Goal: Information Seeking & Learning: Learn about a topic

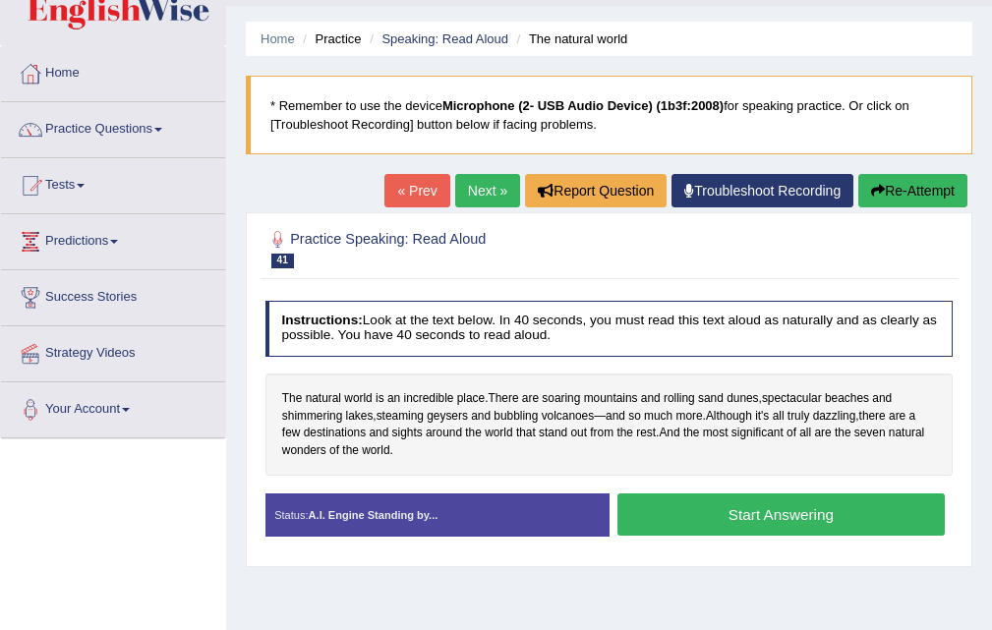
scroll to position [98, 0]
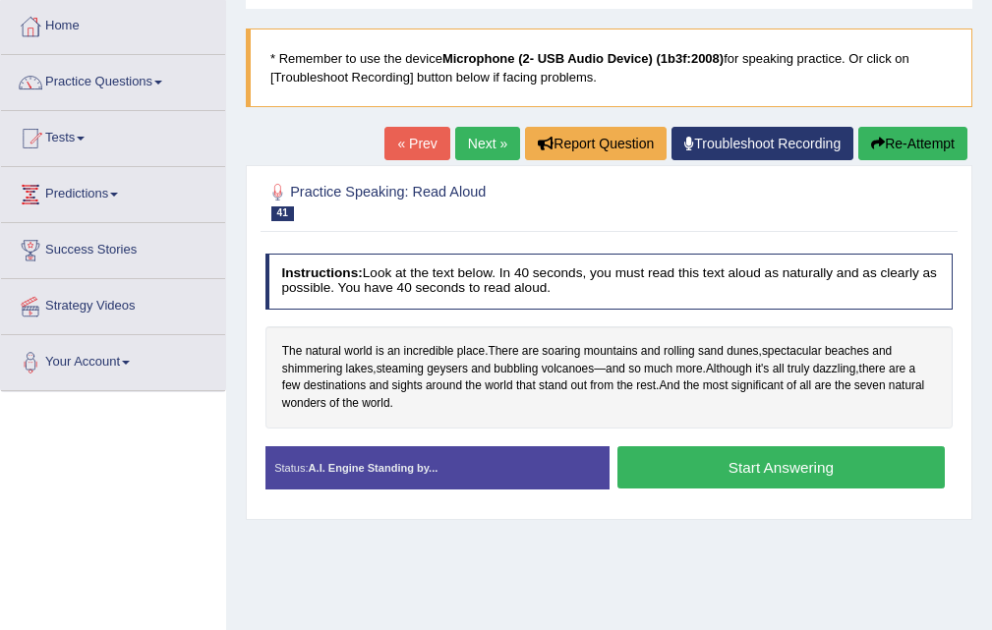
click at [761, 478] on button "Start Answering" at bounding box center [781, 467] width 327 height 42
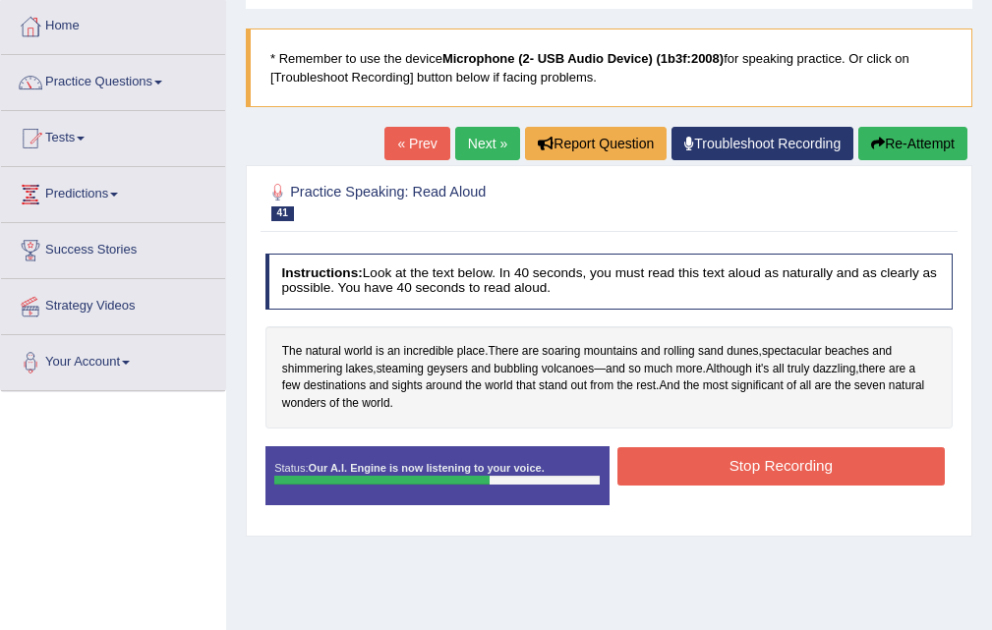
click at [765, 449] on button "Stop Recording" at bounding box center [781, 466] width 327 height 38
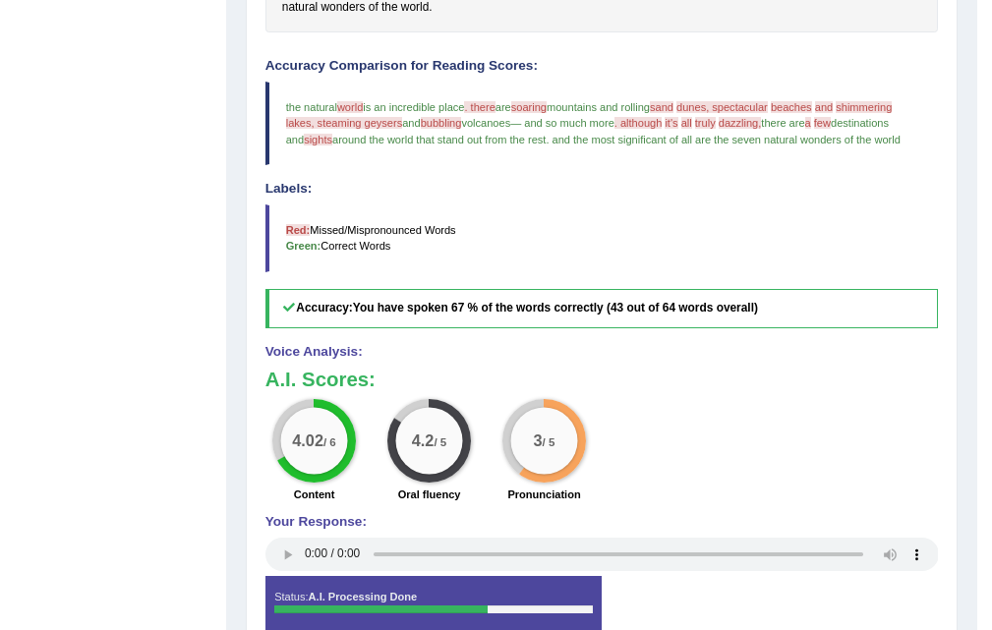
scroll to position [200, 0]
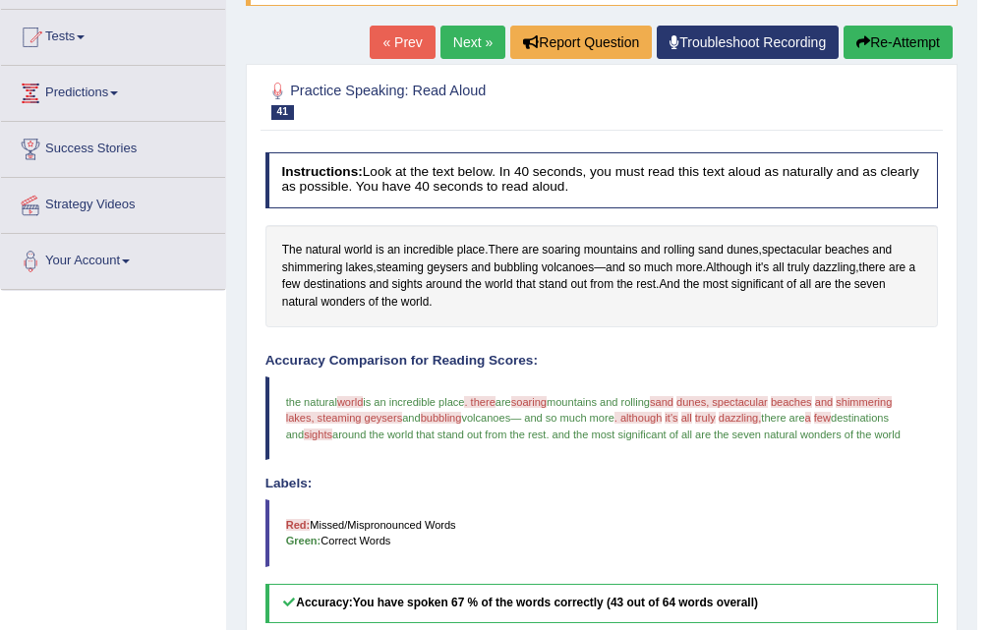
click at [463, 51] on link "Next »" at bounding box center [473, 42] width 65 height 33
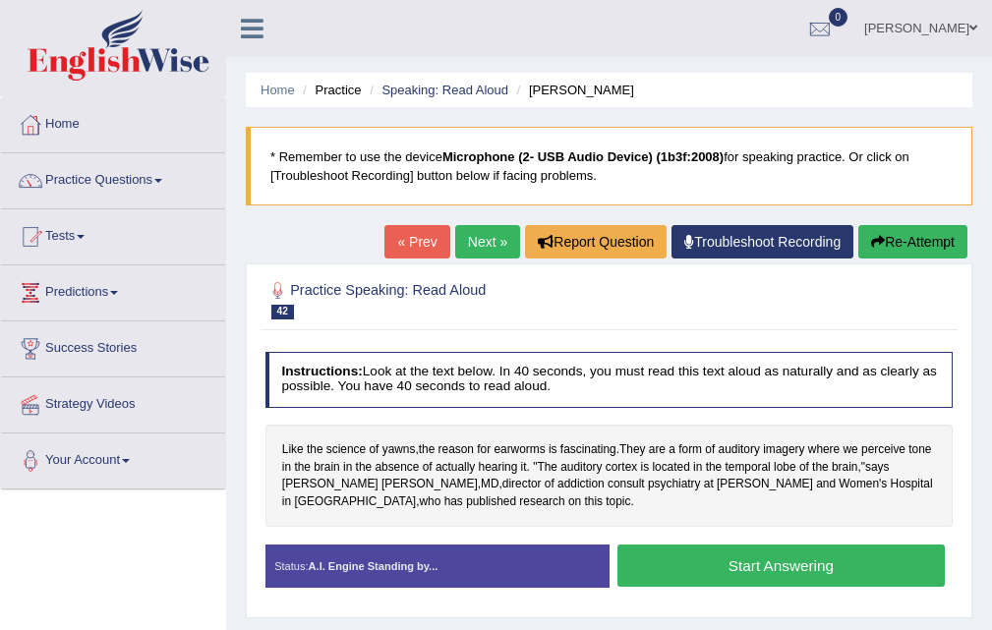
click at [791, 571] on button "Start Answering" at bounding box center [781, 566] width 327 height 42
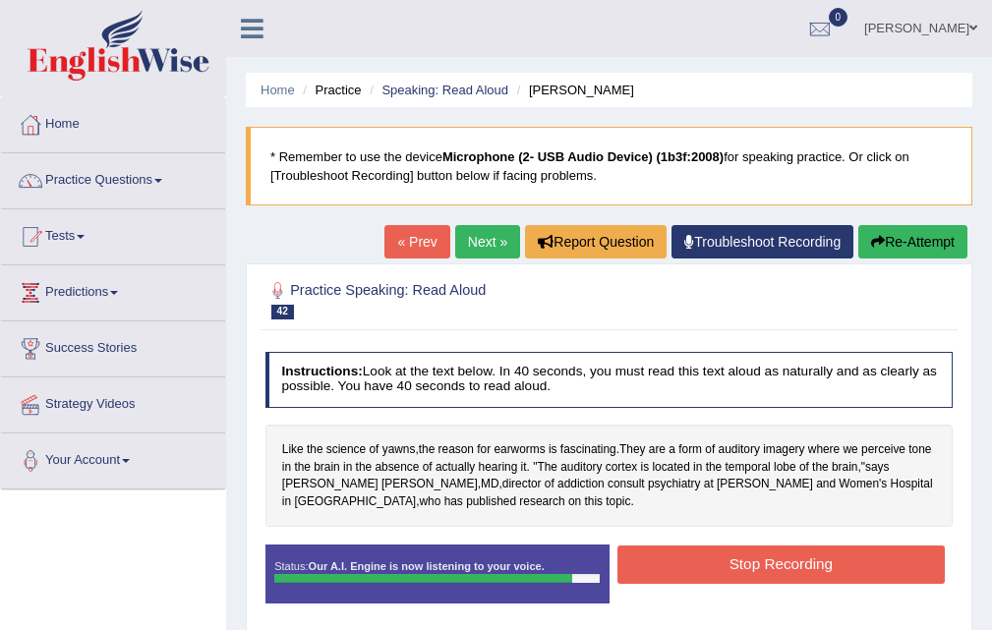
click at [770, 566] on button "Stop Recording" at bounding box center [781, 565] width 327 height 38
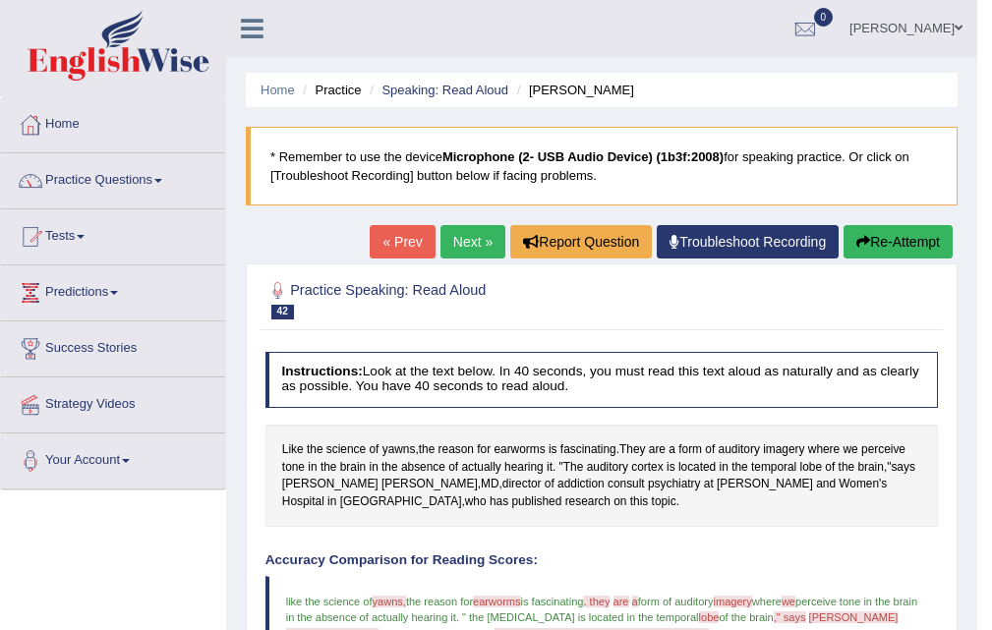
click at [471, 233] on link "Next »" at bounding box center [473, 241] width 65 height 33
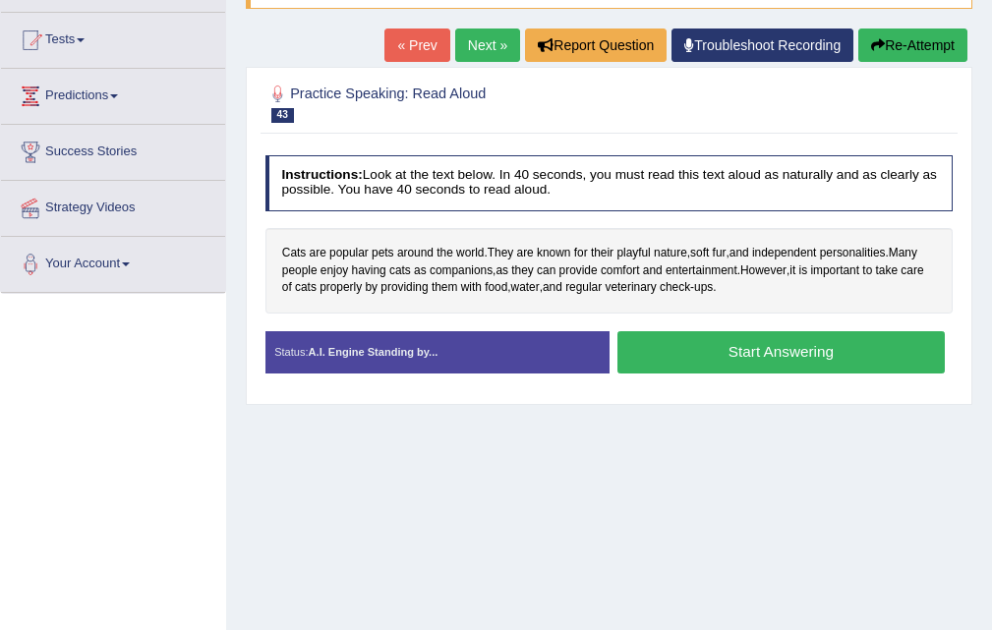
click at [707, 345] on button "Start Answering" at bounding box center [781, 352] width 327 height 42
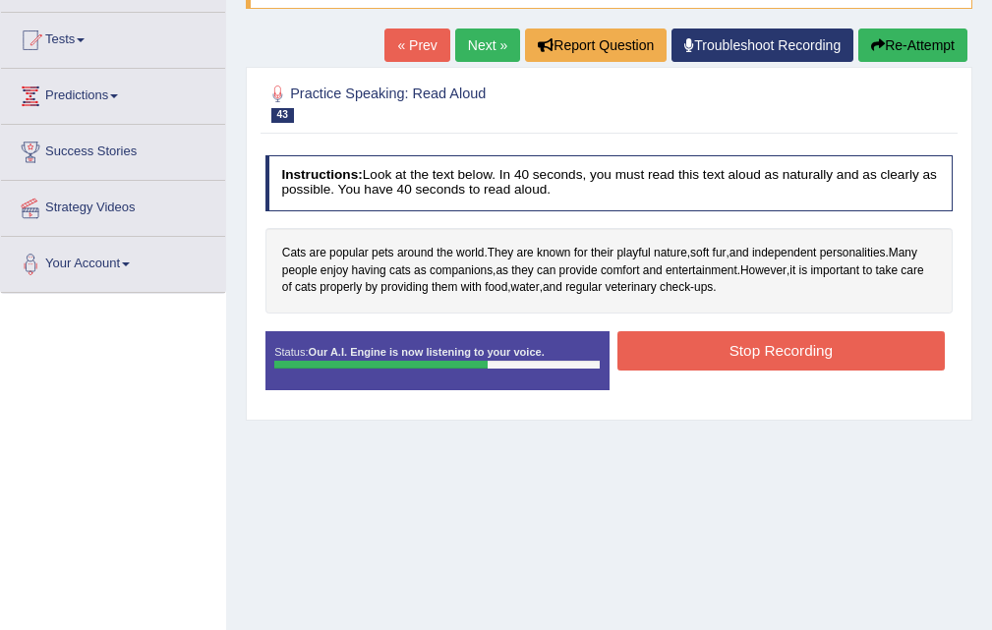
drag, startPoint x: 715, startPoint y: 350, endPoint x: 728, endPoint y: 362, distance: 17.4
click at [723, 357] on button "Stop Recording" at bounding box center [781, 350] width 327 height 38
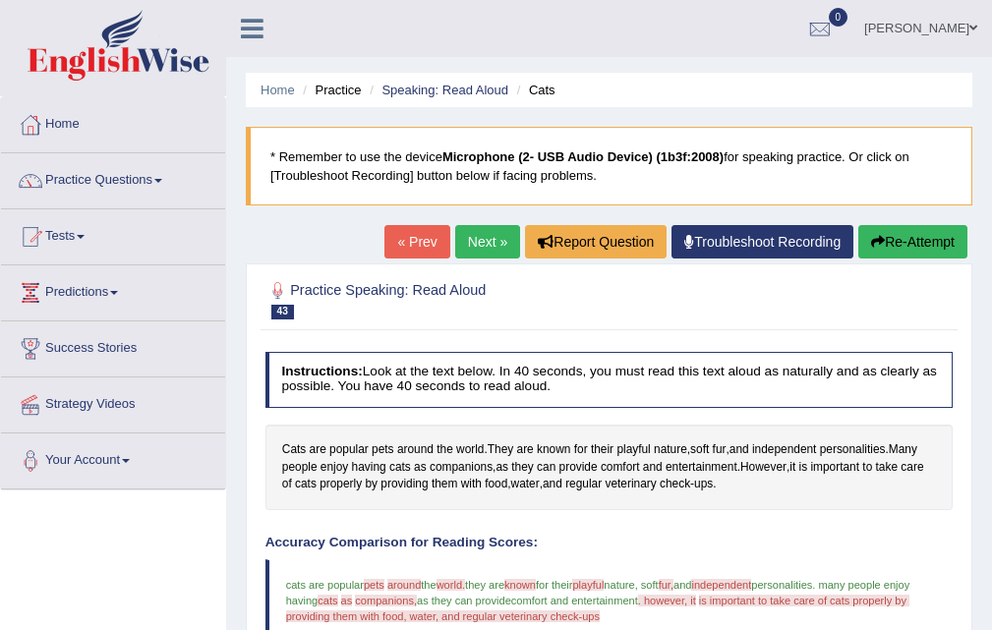
click at [490, 232] on link "Next »" at bounding box center [487, 241] width 65 height 33
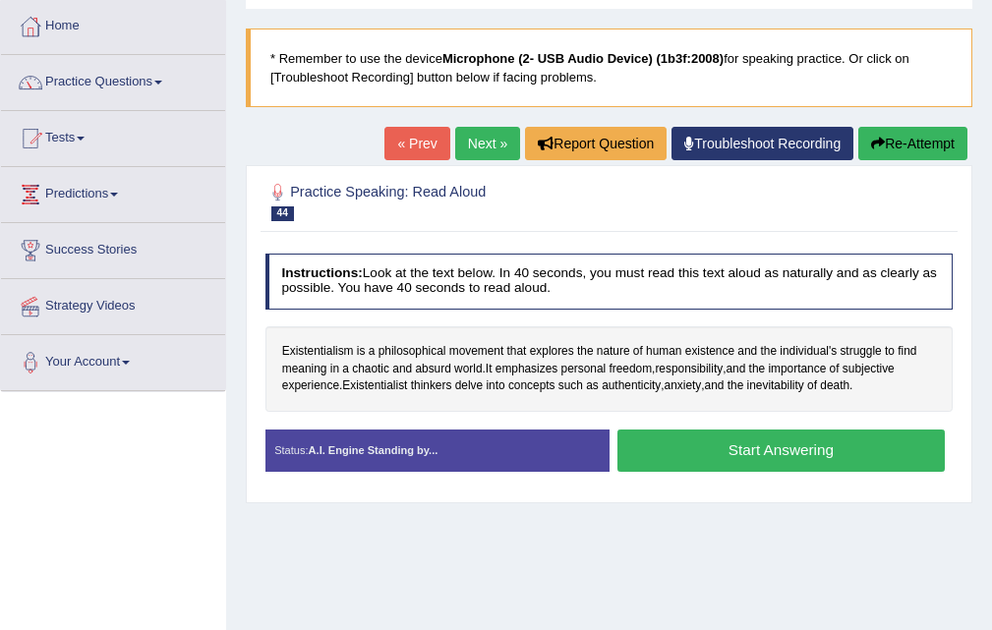
click at [762, 456] on button "Start Answering" at bounding box center [781, 451] width 327 height 42
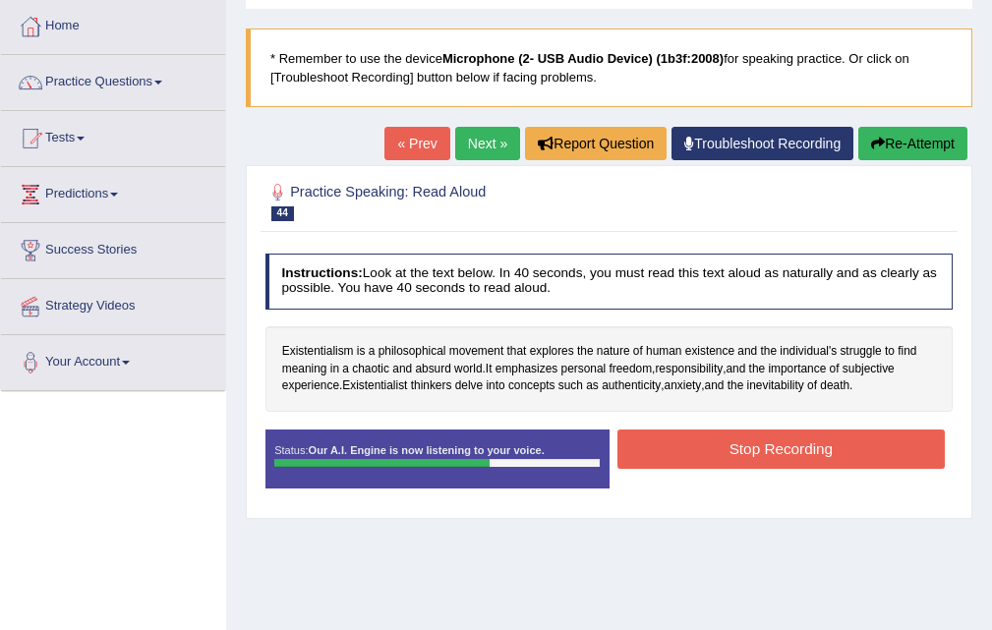
click at [755, 465] on button "Stop Recording" at bounding box center [781, 449] width 327 height 38
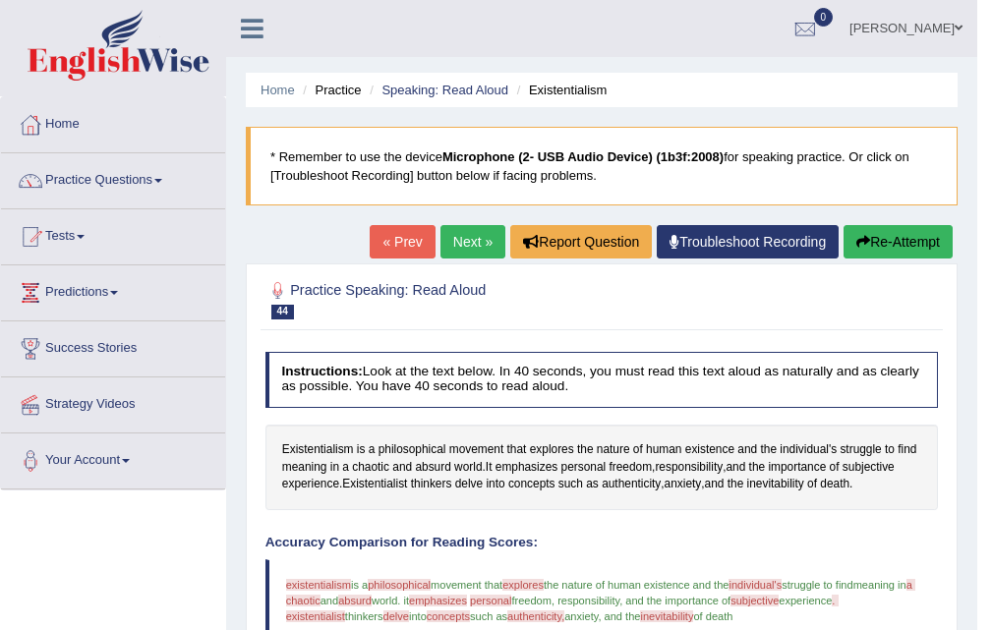
click at [452, 238] on link "Next »" at bounding box center [473, 241] width 65 height 33
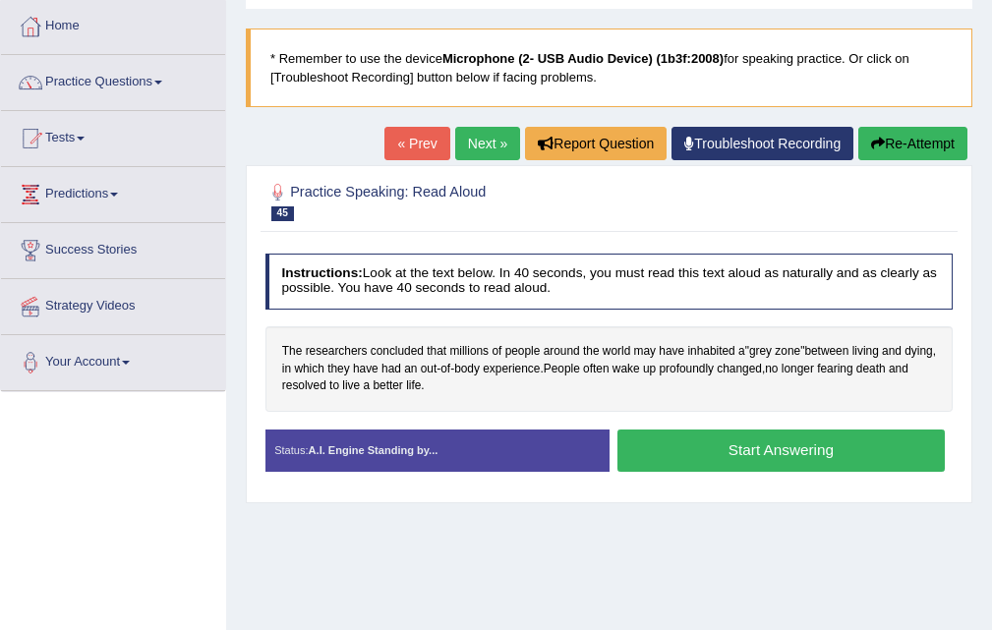
click at [777, 455] on button "Start Answering" at bounding box center [781, 451] width 327 height 42
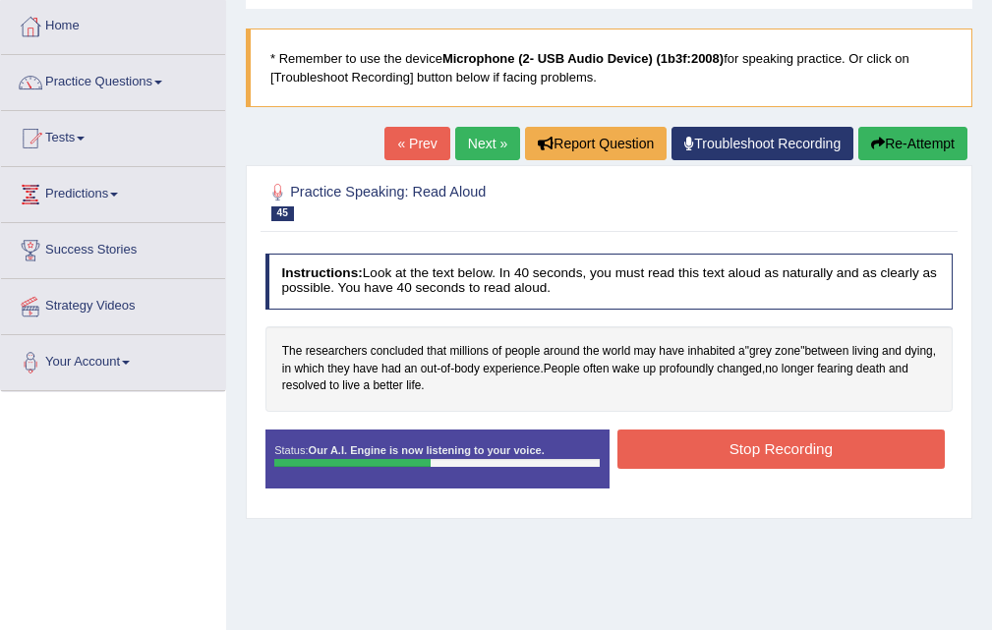
drag, startPoint x: 735, startPoint y: 444, endPoint x: 750, endPoint y: 449, distance: 16.5
click at [742, 445] on button "Stop Recording" at bounding box center [781, 449] width 327 height 38
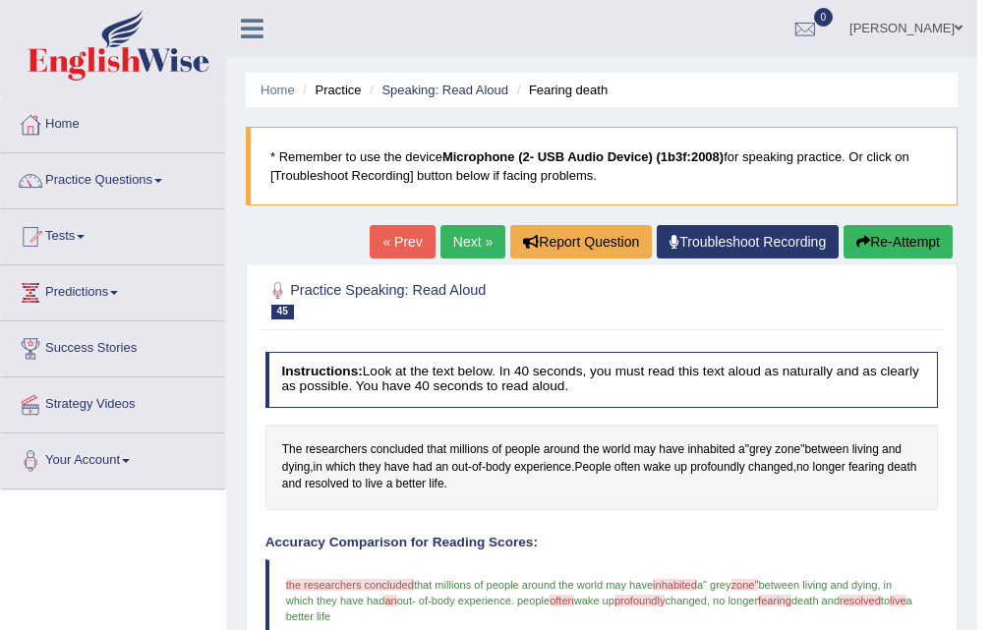
click at [465, 246] on link "Next »" at bounding box center [473, 241] width 65 height 33
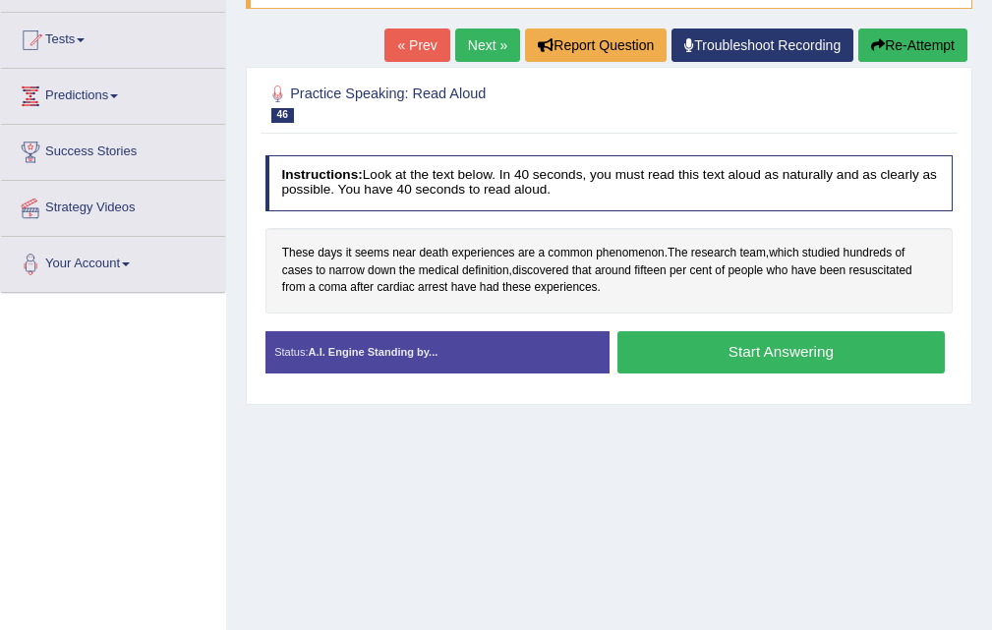
scroll to position [197, 0]
click at [783, 345] on button "Start Answering" at bounding box center [781, 352] width 327 height 42
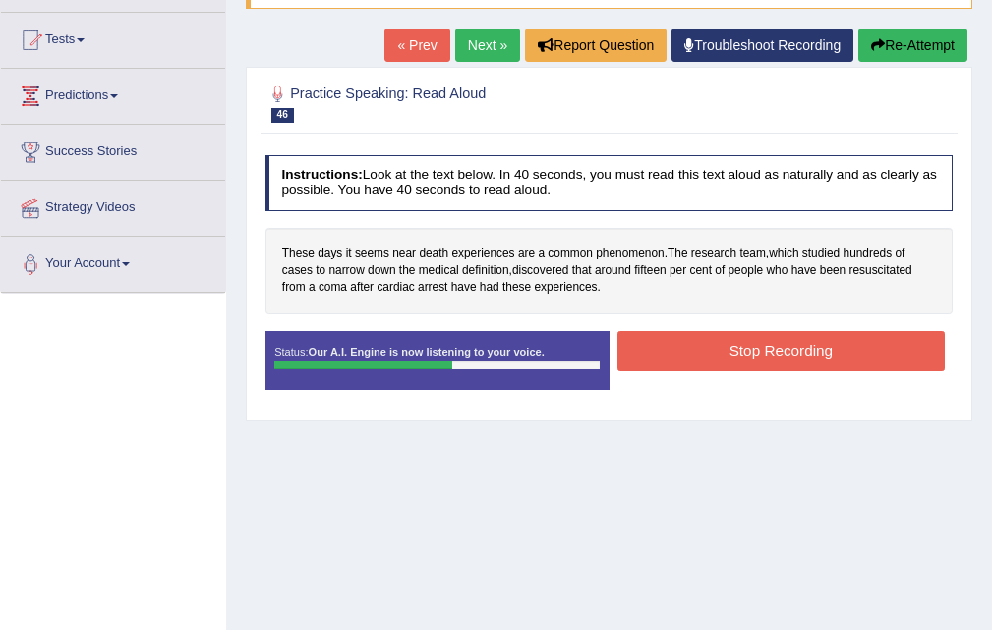
drag, startPoint x: 783, startPoint y: 345, endPoint x: 151, endPoint y: 341, distance: 631.3
click at [782, 345] on button "Stop Recording" at bounding box center [781, 350] width 327 height 38
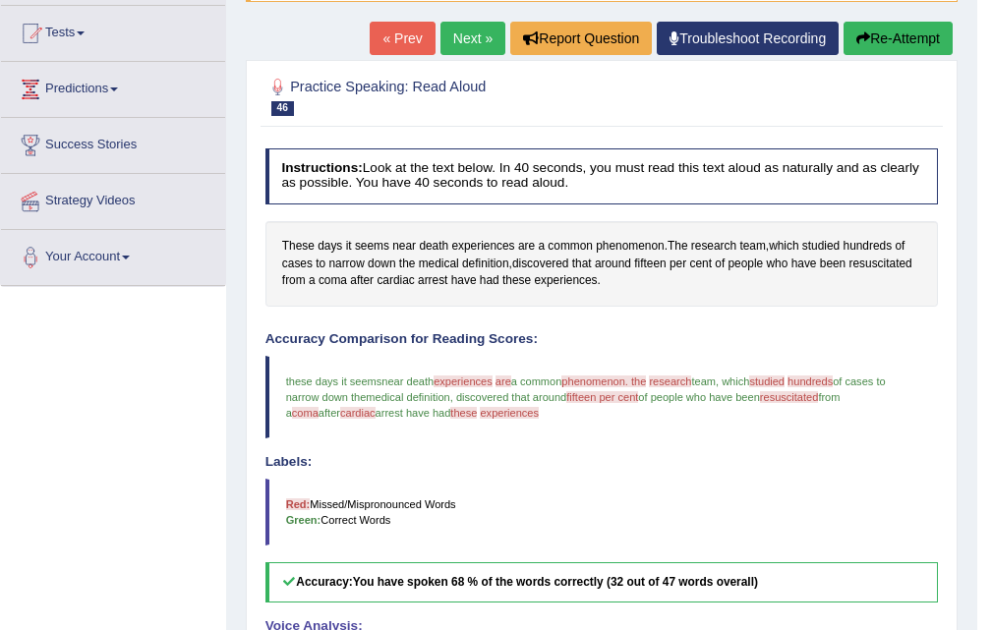
scroll to position [0, 0]
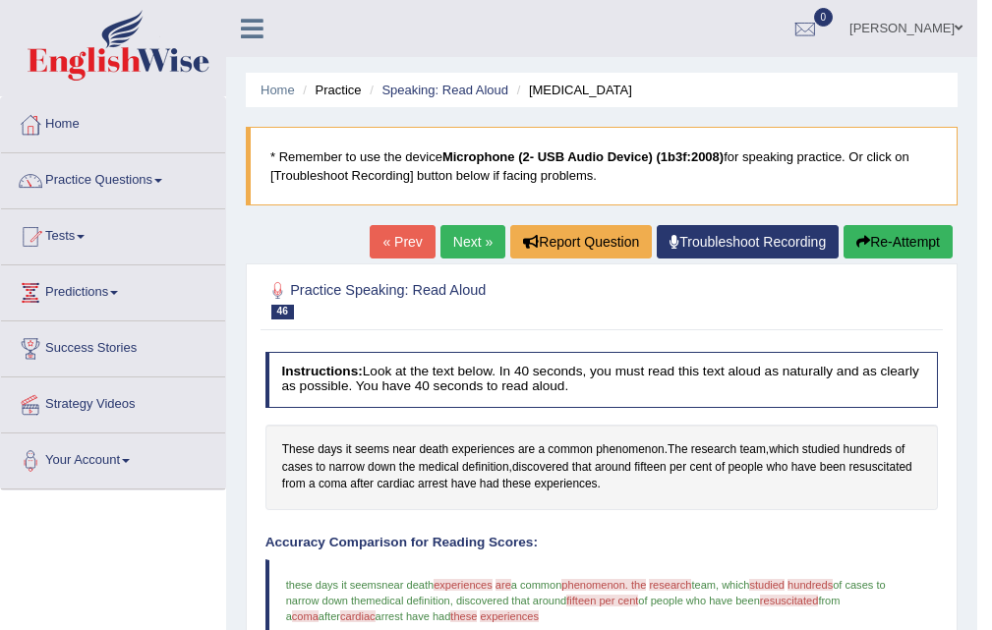
click at [461, 247] on link "Next »" at bounding box center [473, 241] width 65 height 33
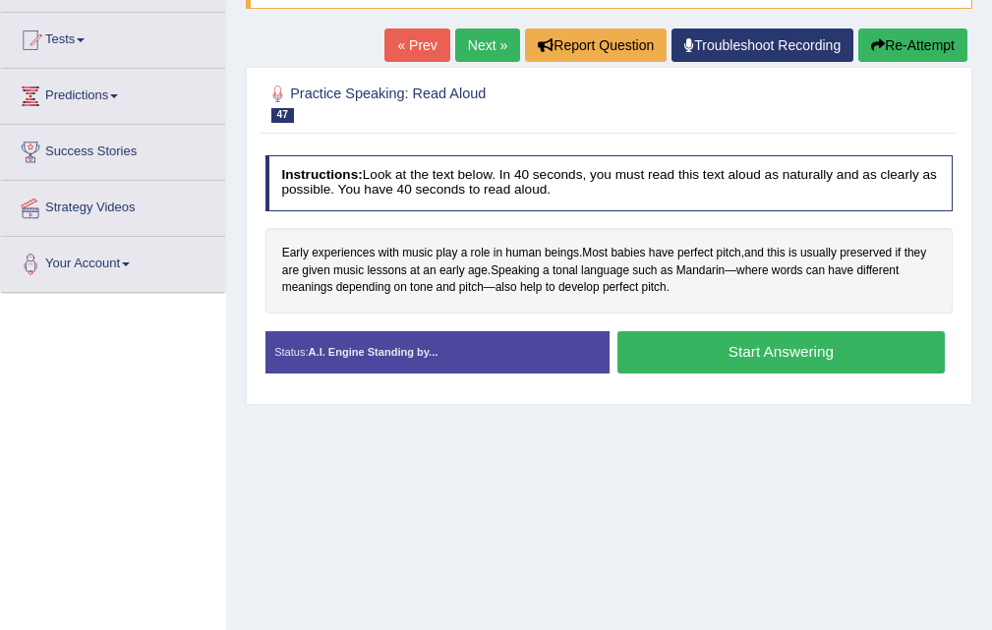
click at [746, 360] on button "Start Answering" at bounding box center [781, 352] width 327 height 42
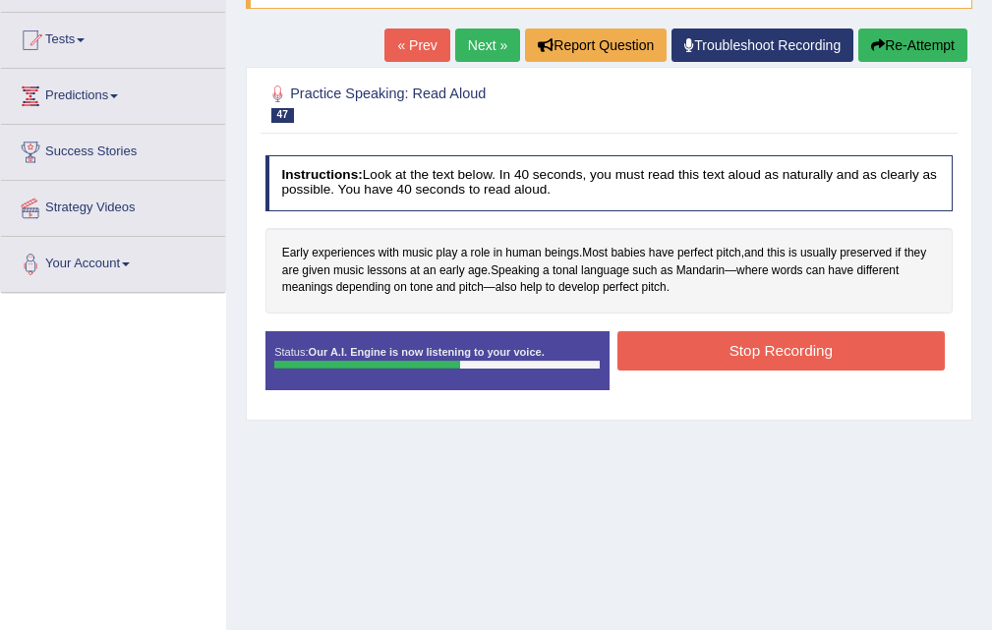
click at [743, 358] on button "Stop Recording" at bounding box center [781, 350] width 327 height 38
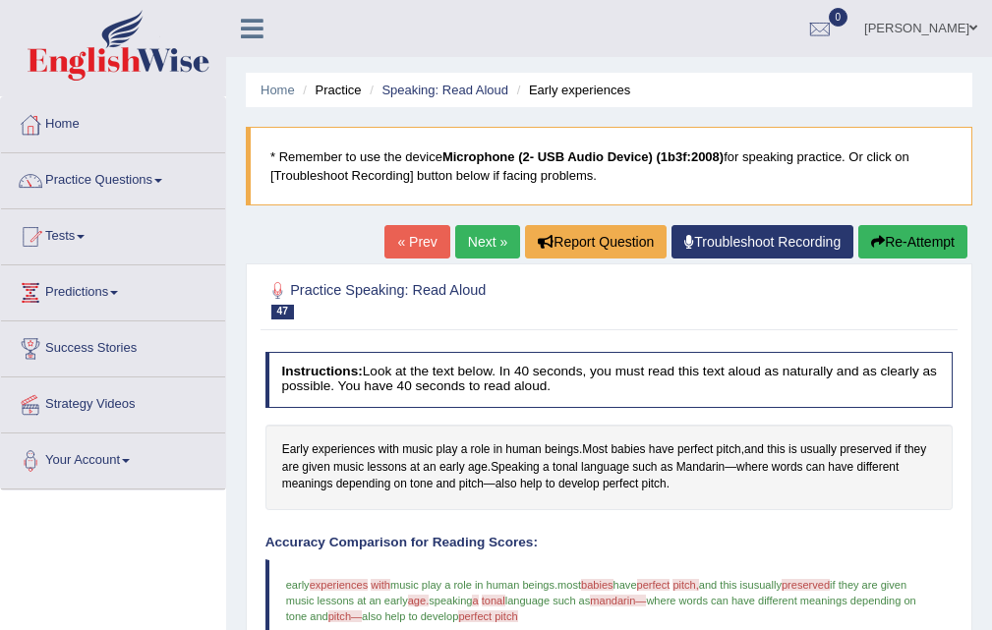
click at [473, 256] on link "Next »" at bounding box center [487, 241] width 65 height 33
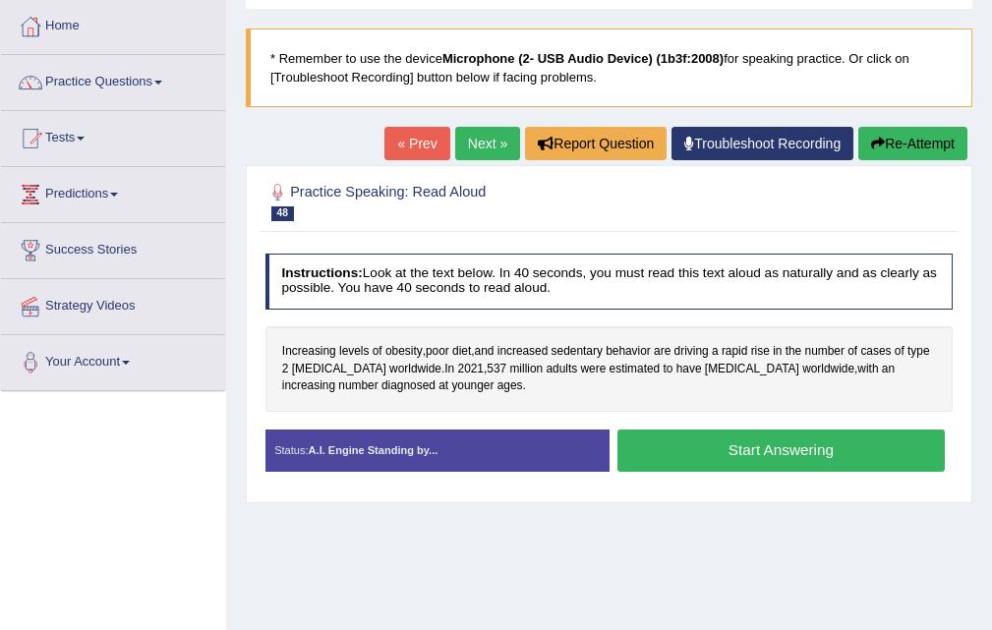
click at [775, 449] on button "Start Answering" at bounding box center [781, 451] width 327 height 42
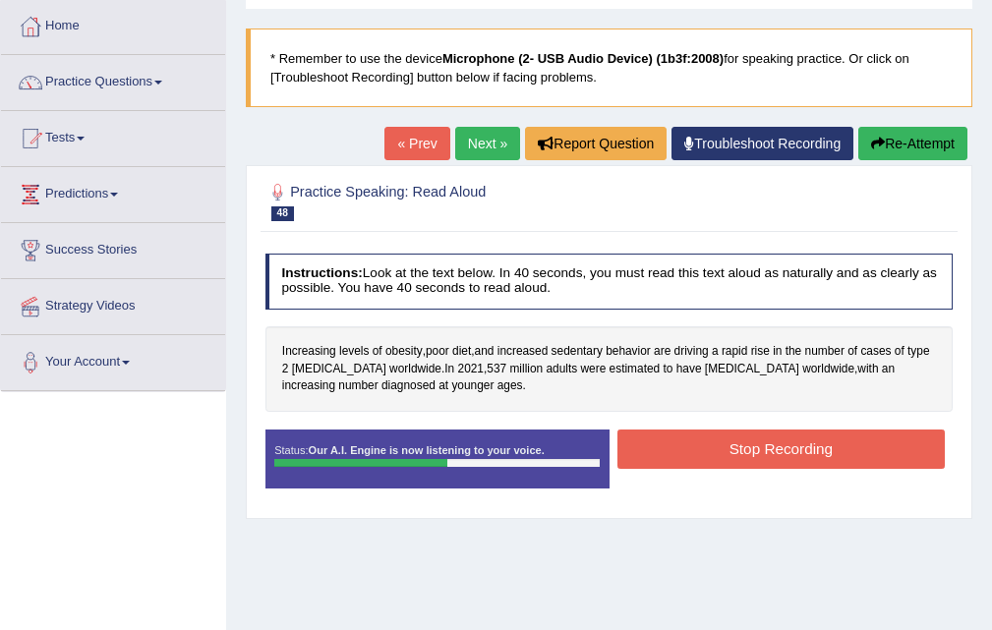
drag, startPoint x: 775, startPoint y: 449, endPoint x: 787, endPoint y: 441, distance: 14.7
click at [787, 441] on button "Stop Recording" at bounding box center [781, 449] width 327 height 38
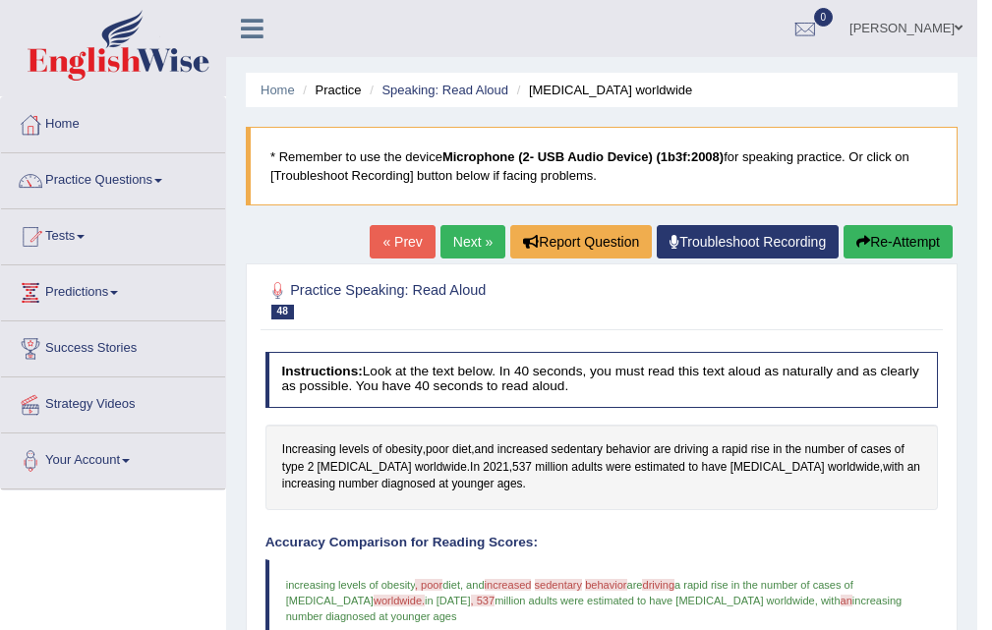
click at [451, 239] on link "Next »" at bounding box center [473, 241] width 65 height 33
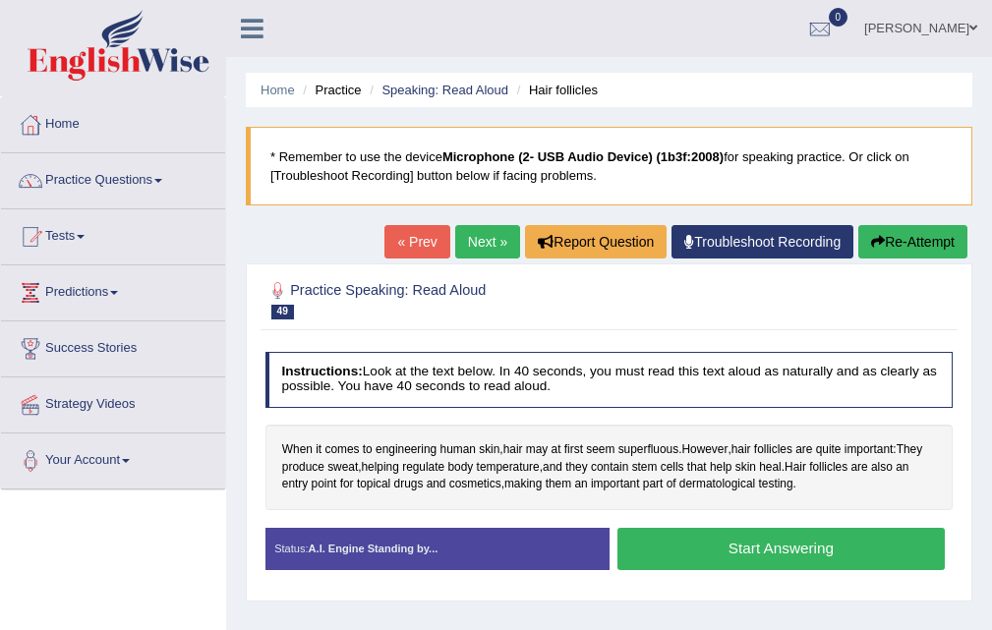
click at [802, 541] on button "Start Answering" at bounding box center [781, 549] width 327 height 42
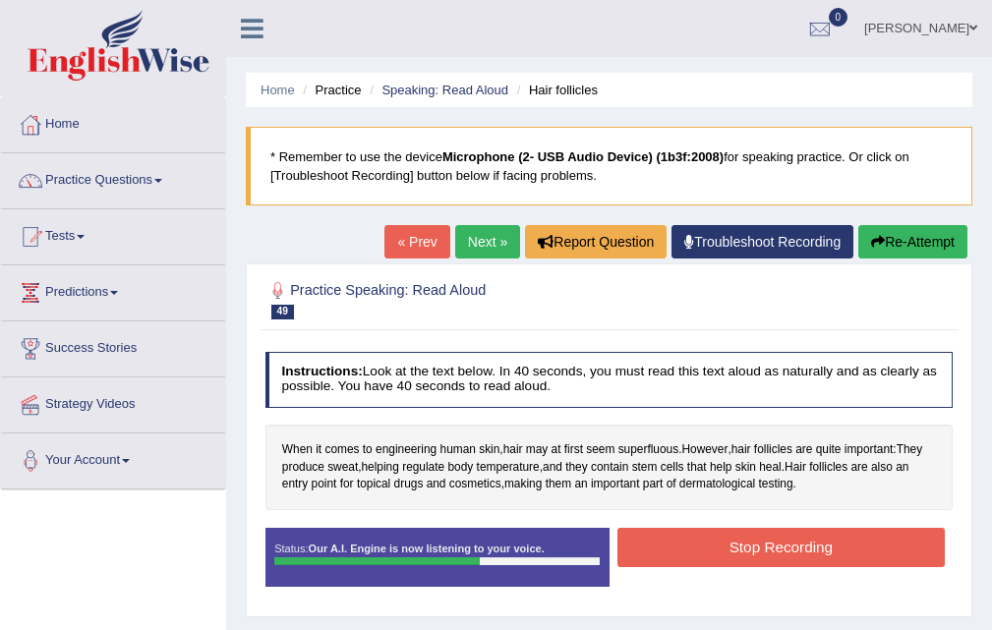
click at [801, 544] on button "Stop Recording" at bounding box center [781, 547] width 327 height 38
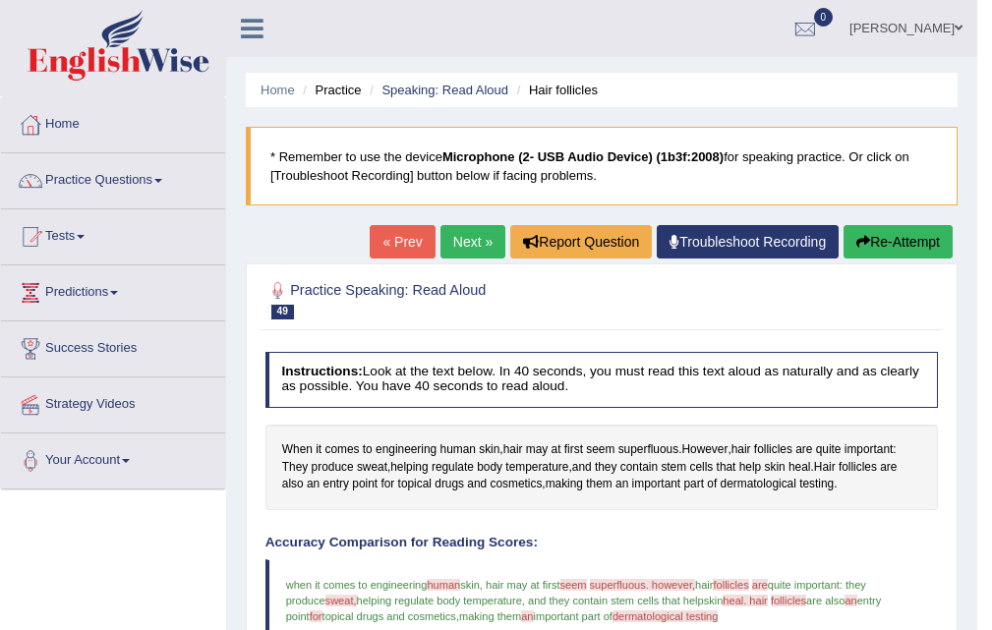
click at [471, 228] on link "Next »" at bounding box center [473, 241] width 65 height 33
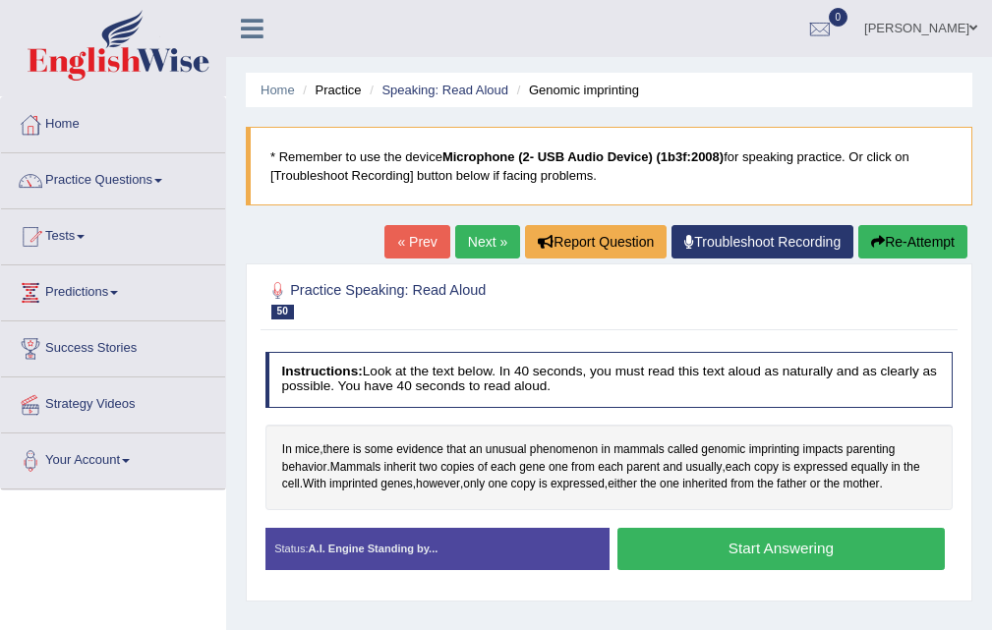
click at [755, 545] on button "Start Answering" at bounding box center [781, 549] width 327 height 42
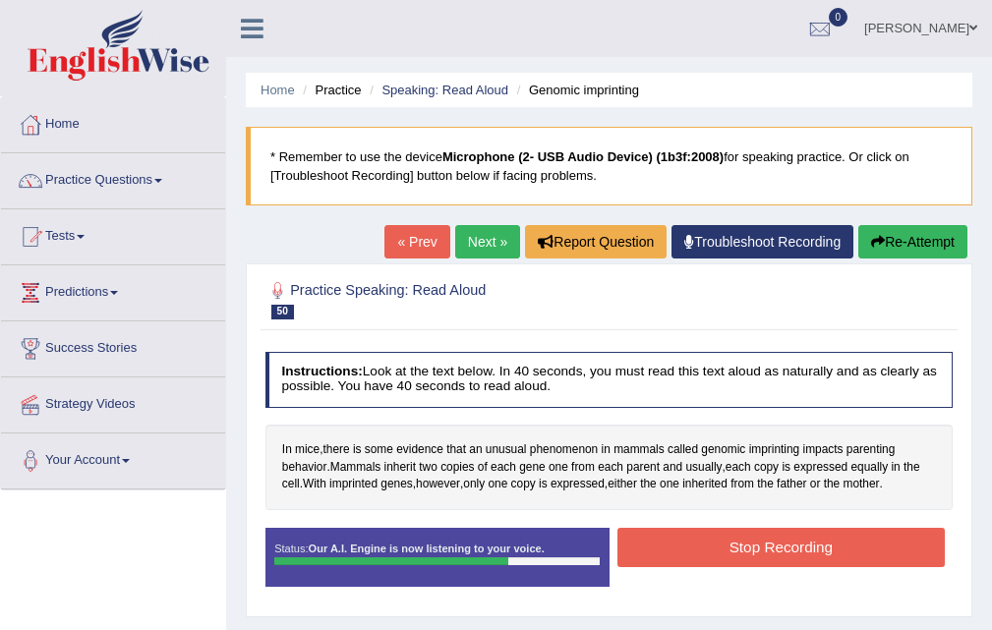
click at [755, 545] on button "Stop Recording" at bounding box center [781, 547] width 327 height 38
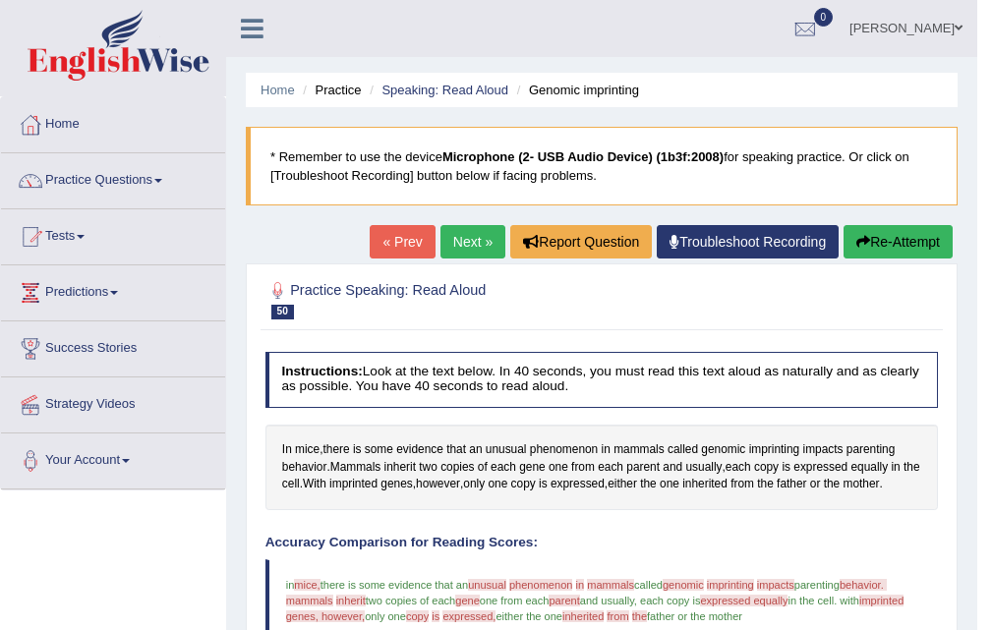
click at [462, 251] on link "Next »" at bounding box center [473, 241] width 65 height 33
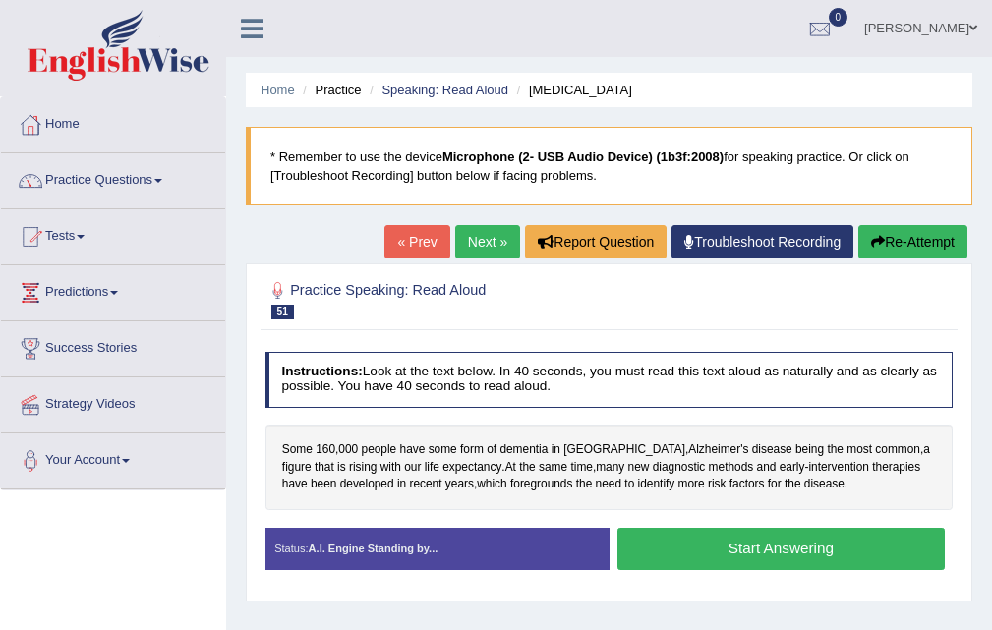
click at [777, 555] on button "Start Answering" at bounding box center [781, 549] width 327 height 42
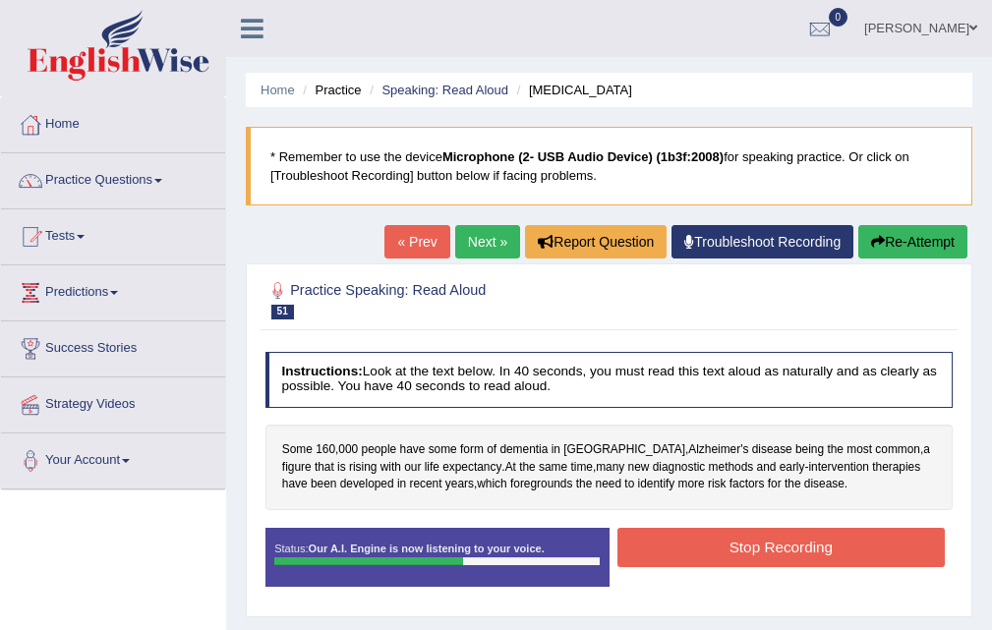
click at [776, 552] on button "Stop Recording" at bounding box center [781, 547] width 327 height 38
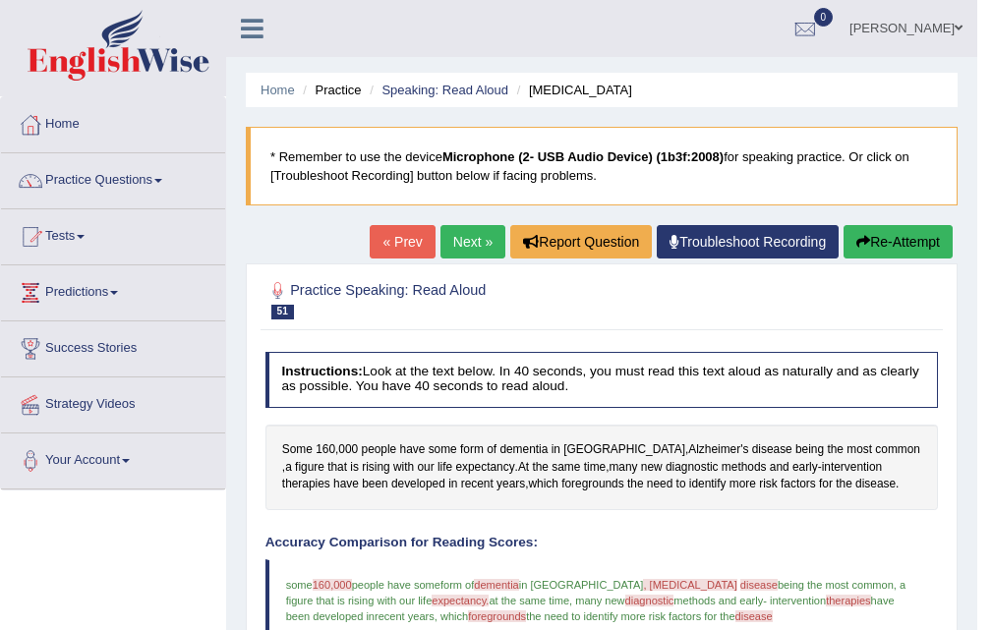
click at [477, 230] on link "Next »" at bounding box center [473, 241] width 65 height 33
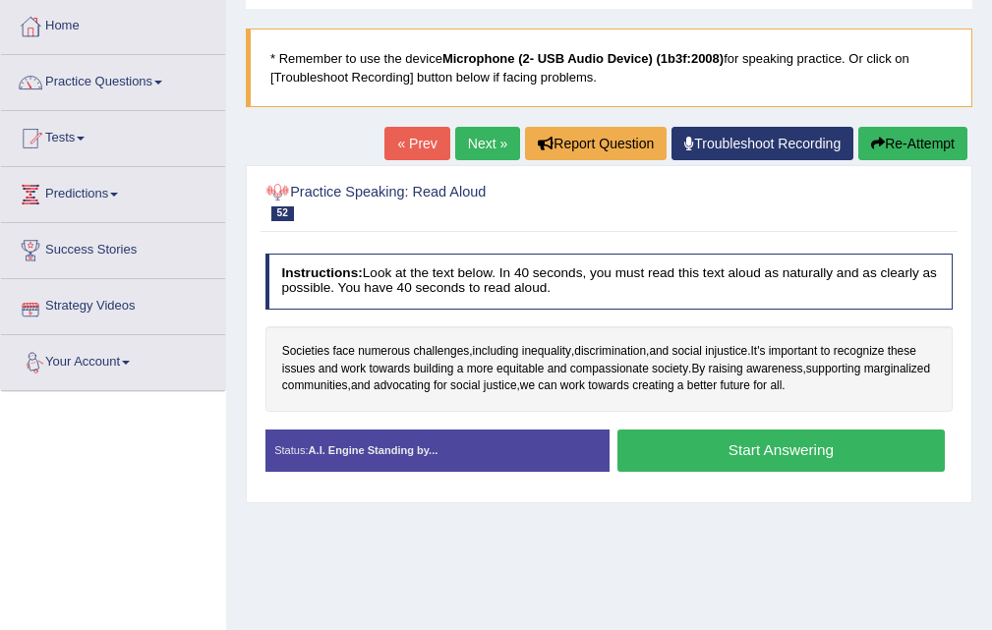
click at [479, 148] on link "Next »" at bounding box center [487, 143] width 65 height 33
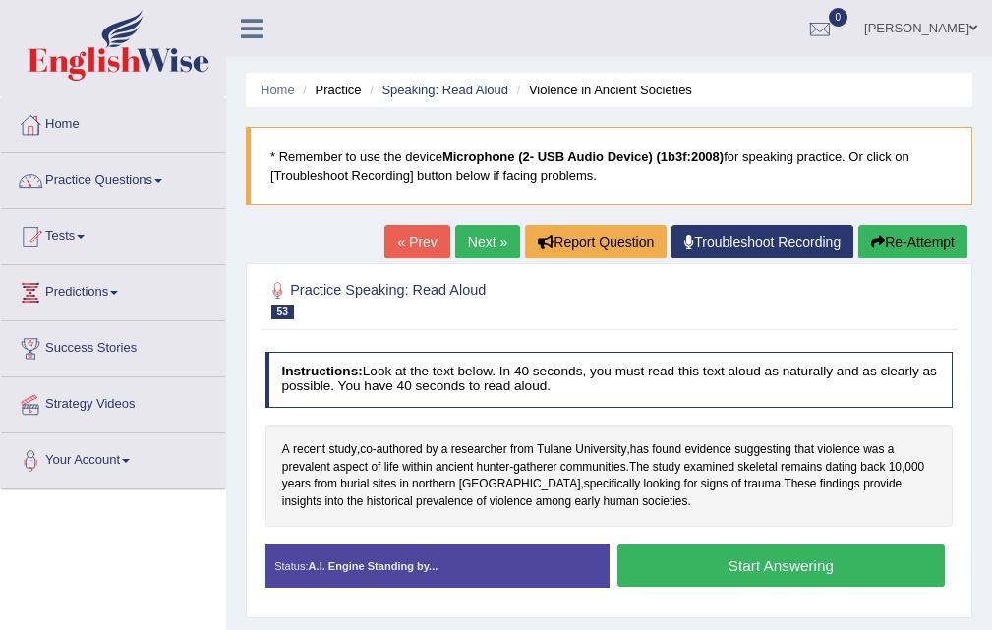
click at [409, 243] on link "« Prev" at bounding box center [416, 241] width 65 height 33
